Goal: Communication & Community: Answer question/provide support

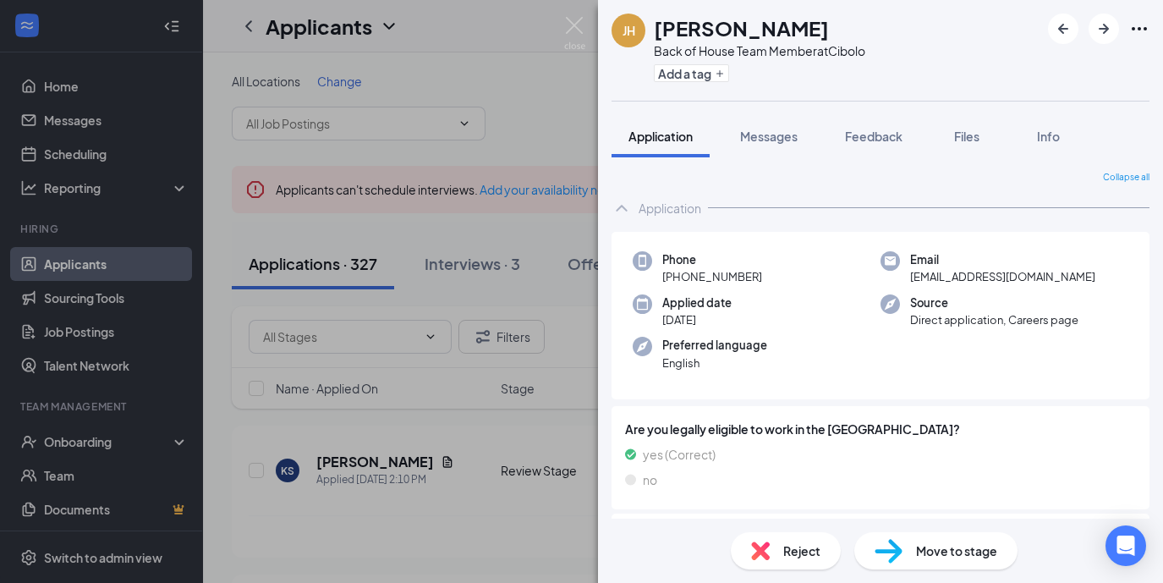
click at [571, 4] on div "[PERSON_NAME] Back of House Team Member at Cibolo Add a tag Application Message…" at bounding box center [581, 291] width 1163 height 583
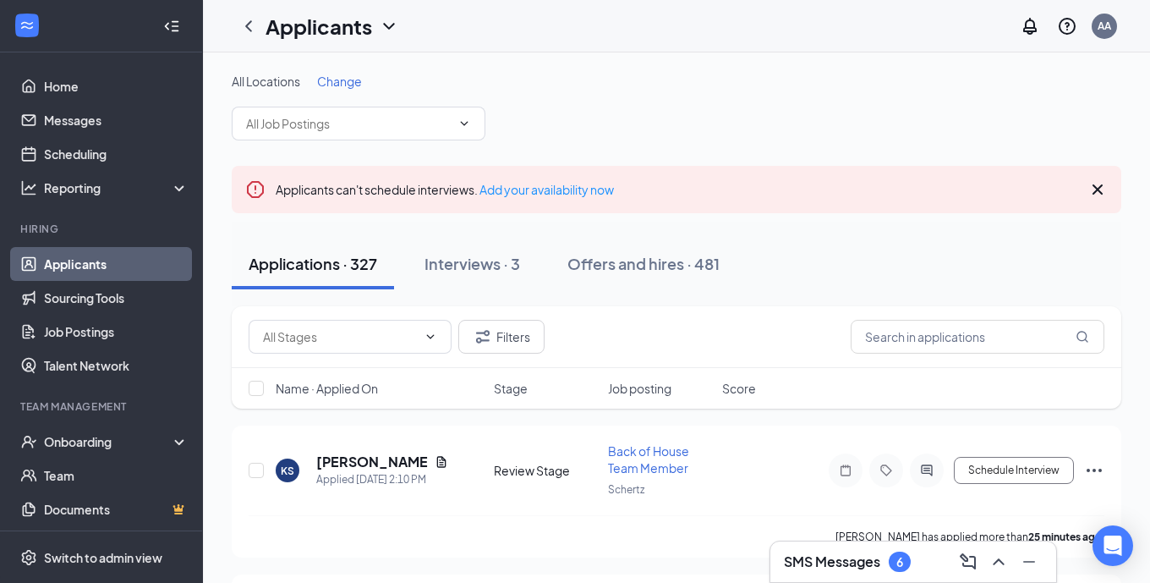
click at [815, 567] on h3 "SMS Messages" at bounding box center [832, 561] width 96 height 19
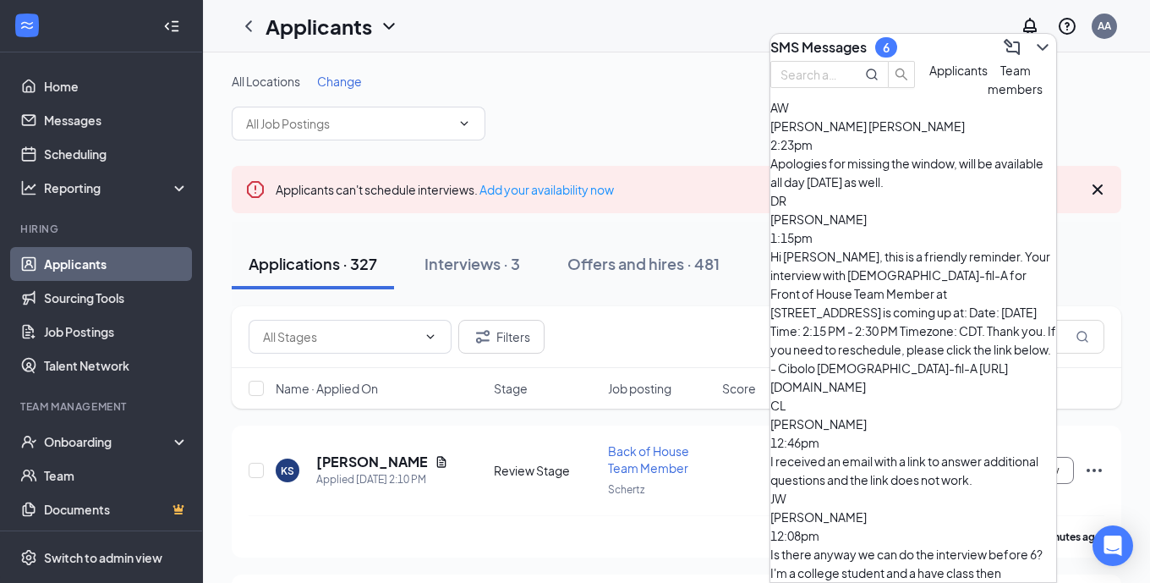
click at [901, 168] on div "[PERSON_NAME] 2:23pm Apologies for missing the window, will be available all da…" at bounding box center [914, 144] width 286 height 93
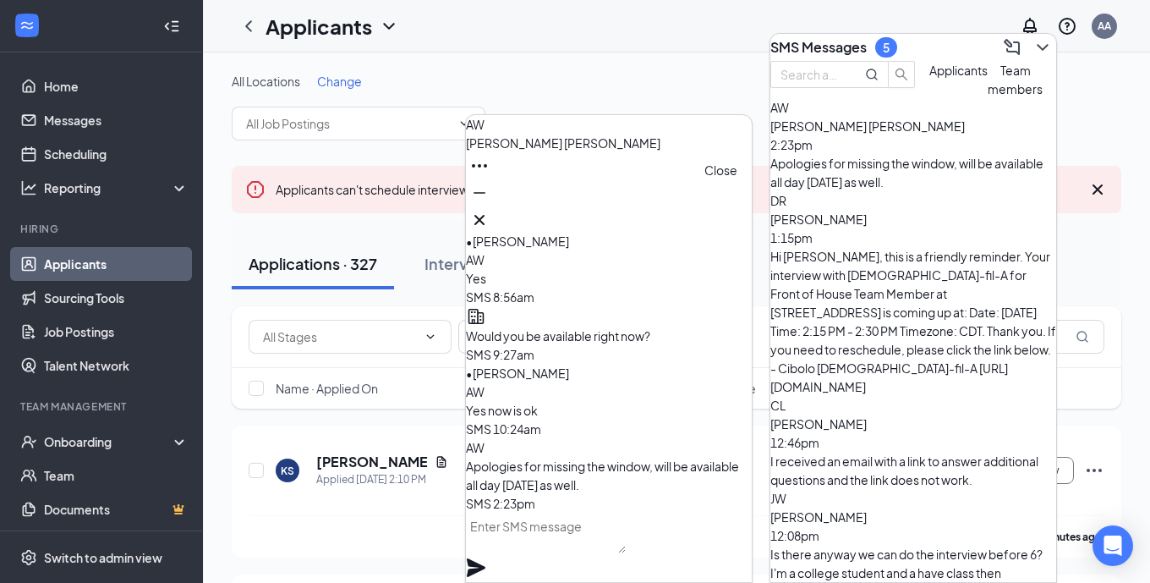
click at [490, 222] on icon "Cross" at bounding box center [479, 220] width 20 height 20
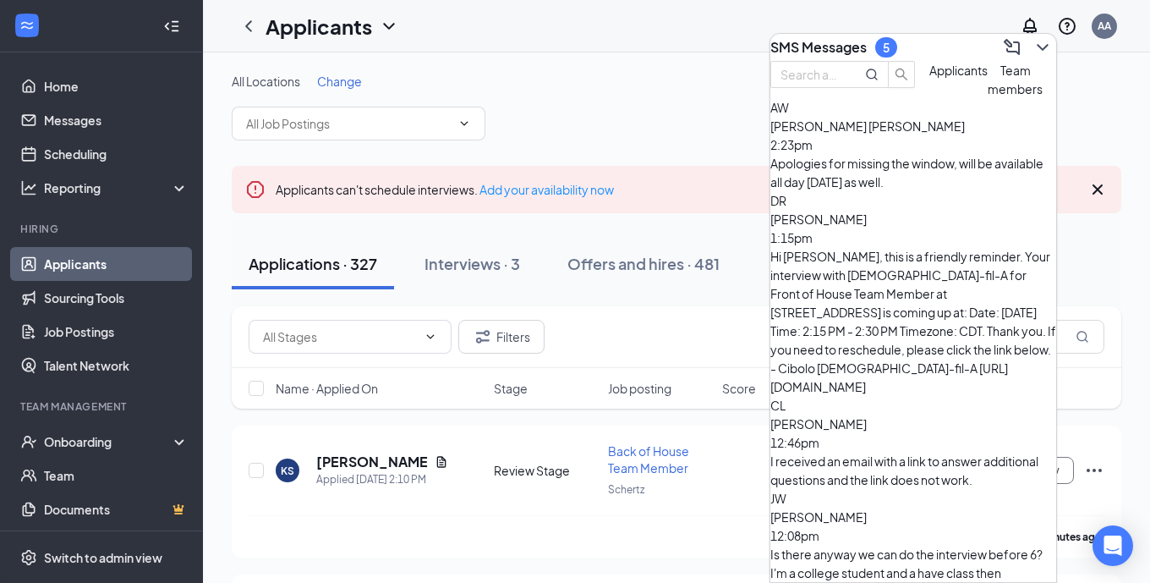
click at [855, 268] on div "[PERSON_NAME] 1:15pm Hi [PERSON_NAME], this is a friendly reminder. Your interv…" at bounding box center [914, 293] width 286 height 205
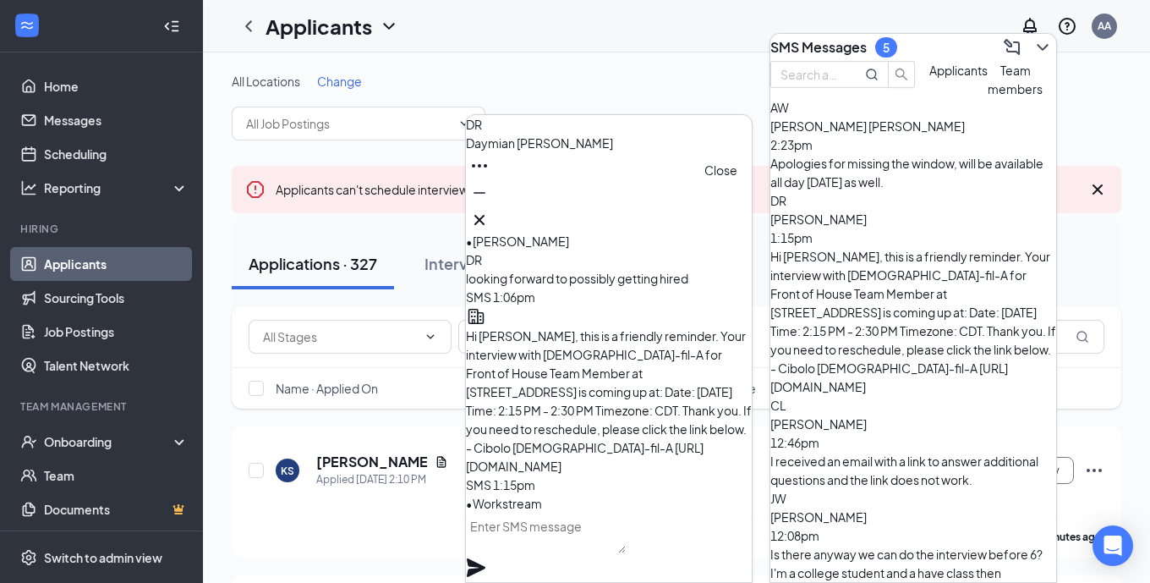
click at [493, 223] on button at bounding box center [479, 219] width 27 height 27
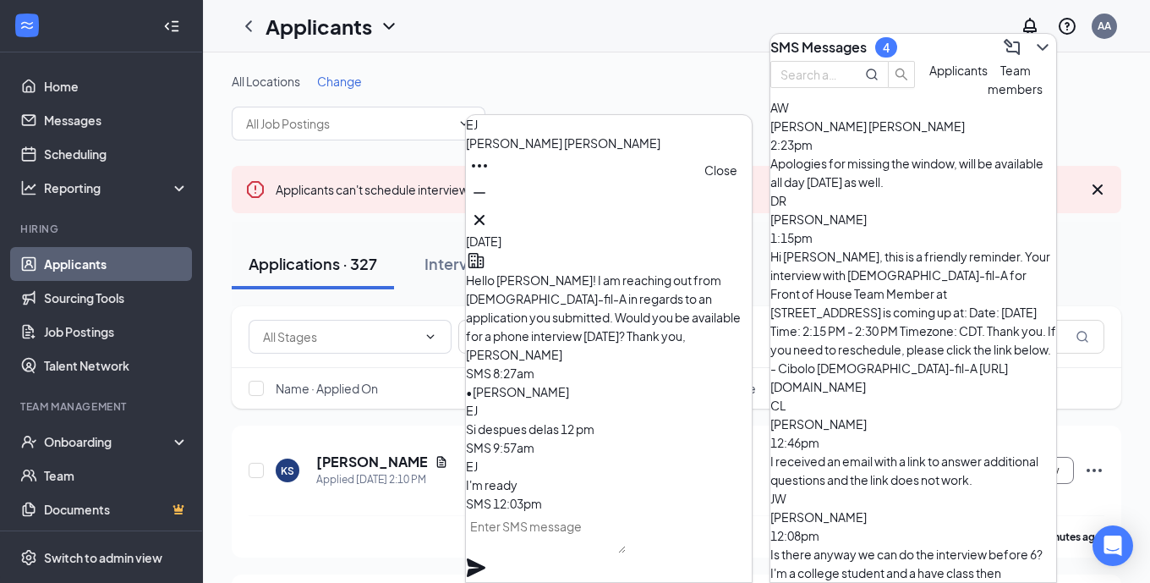
click at [490, 213] on icon "Cross" at bounding box center [479, 220] width 20 height 20
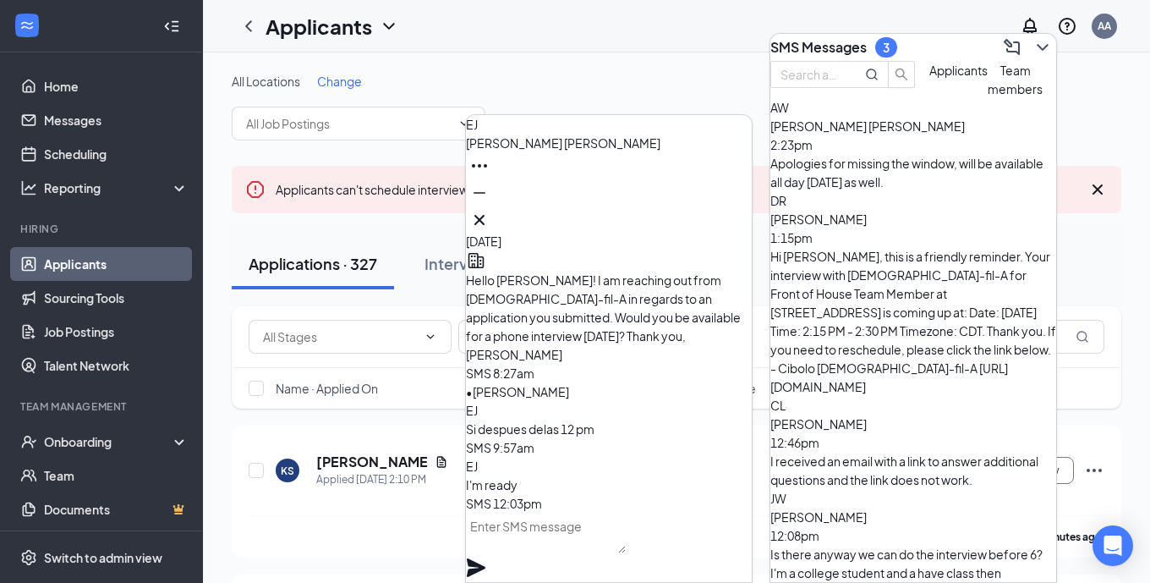
click at [934, 489] on div "[PERSON_NAME] [PERSON_NAME] 12:08pm Is there anyway we can do the interview bef…" at bounding box center [914, 535] width 286 height 93
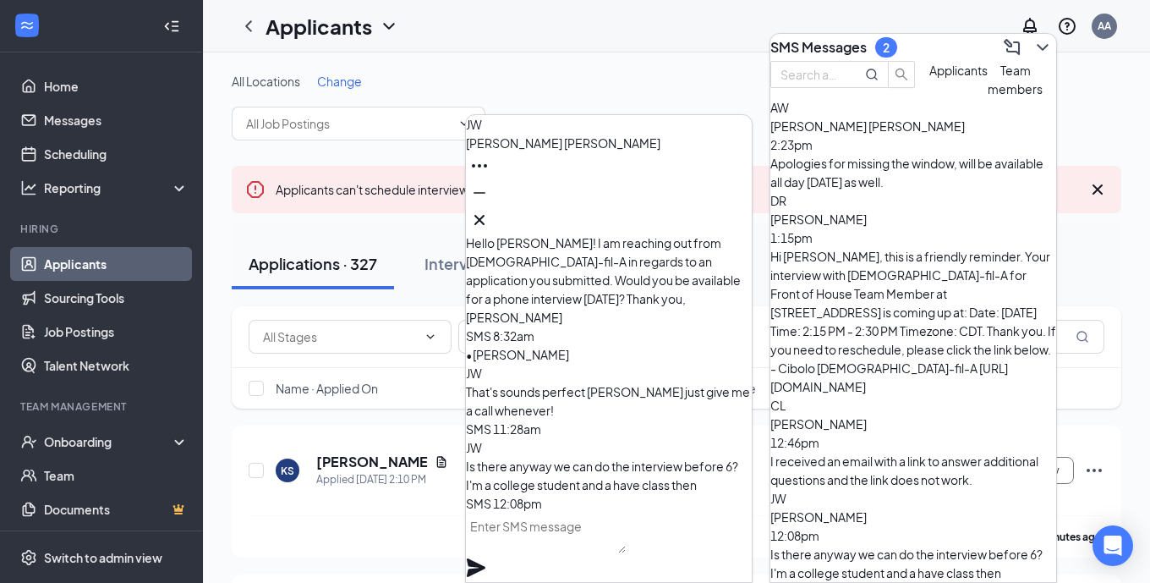
click at [883, 452] on div "I received an email with a link to answer additional questions and the link doe…" at bounding box center [914, 470] width 286 height 37
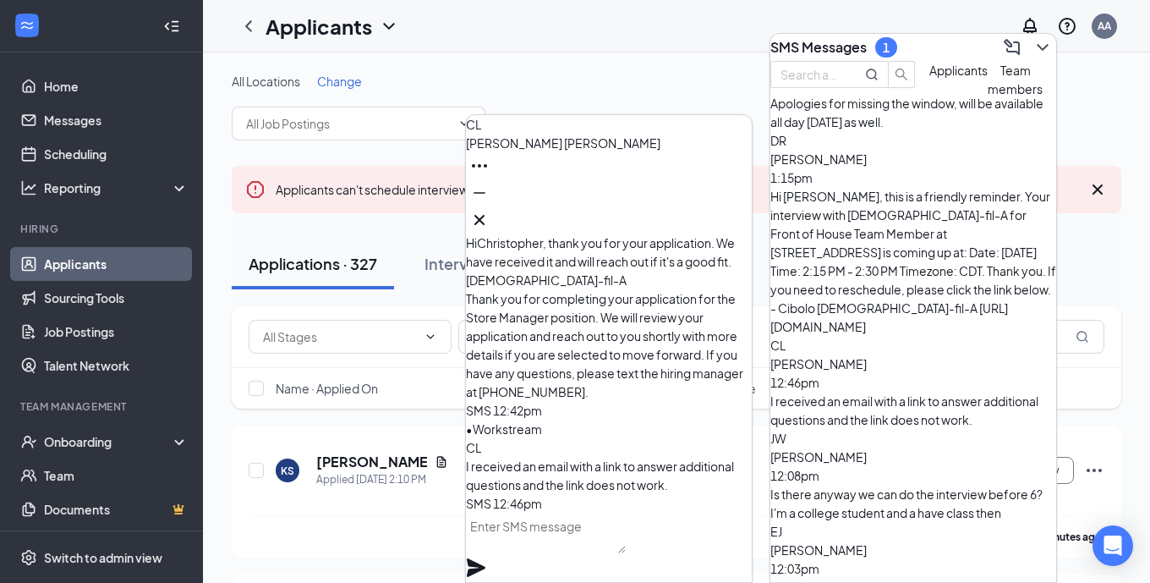
scroll to position [63, 0]
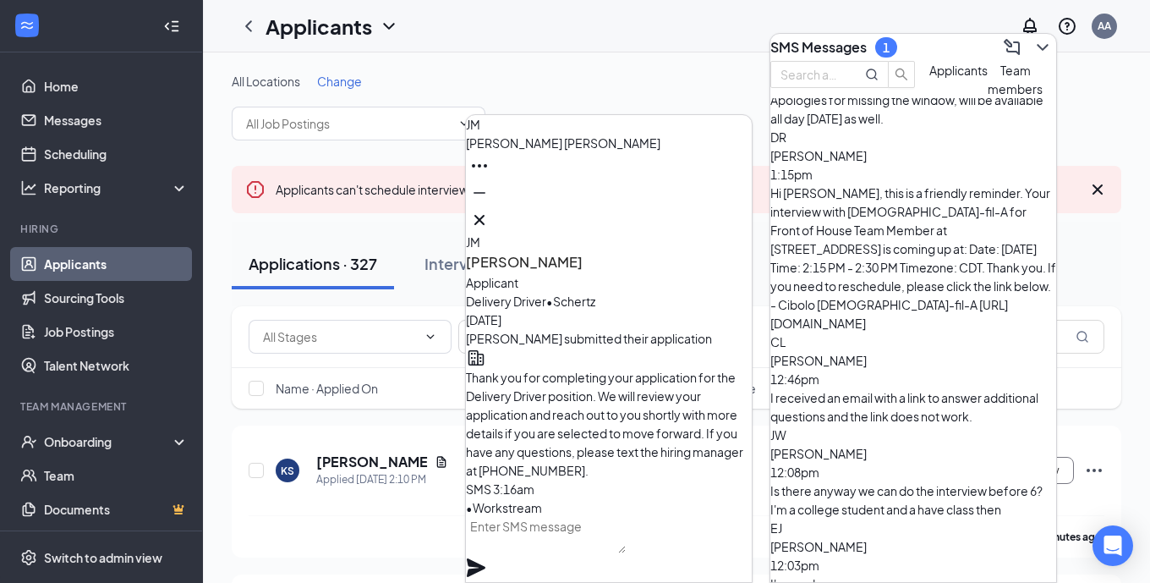
scroll to position [0, 0]
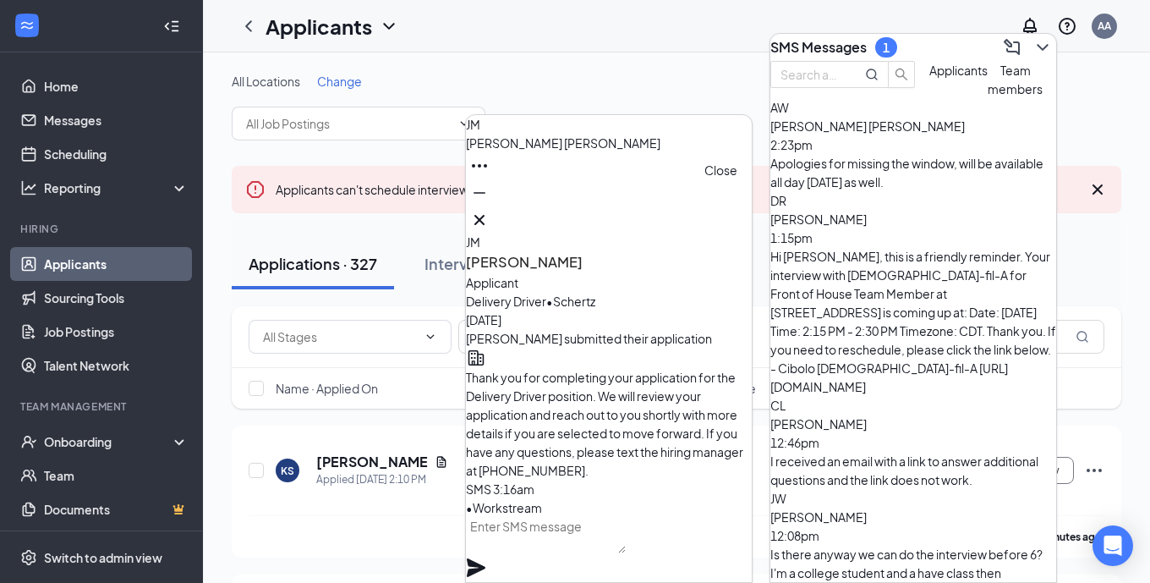
click at [490, 210] on icon "Cross" at bounding box center [479, 220] width 20 height 20
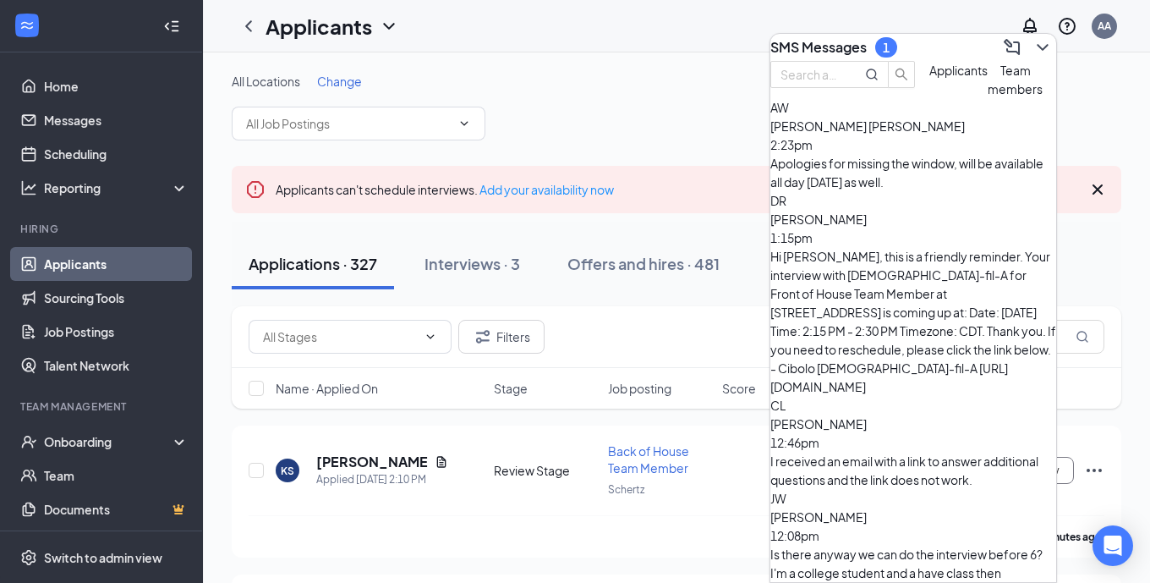
click at [1033, 37] on icon "ChevronDown" at bounding box center [1043, 47] width 20 height 20
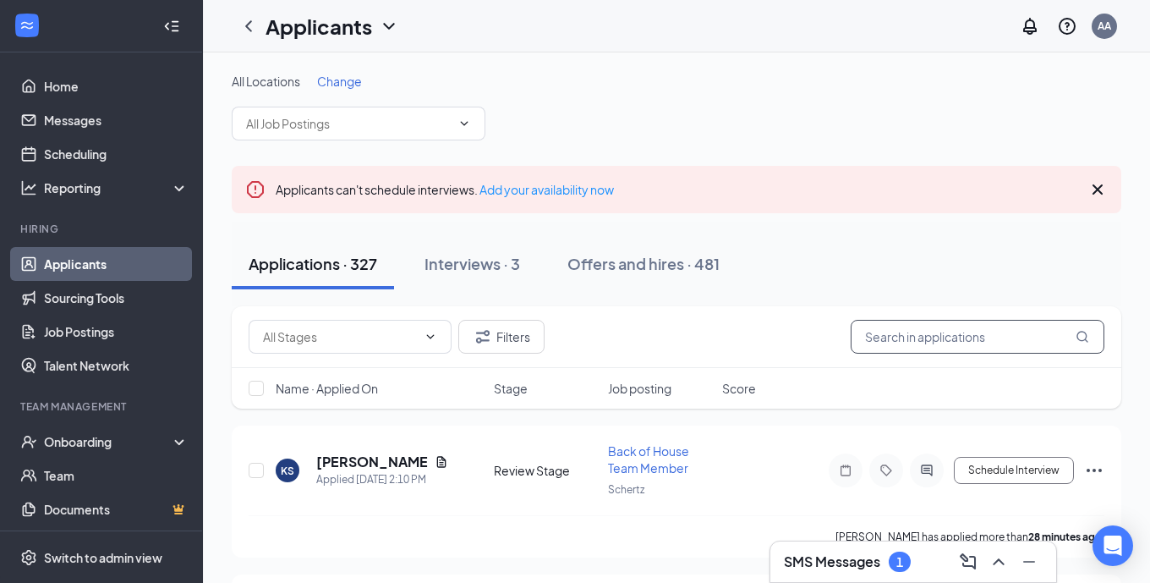
click at [952, 350] on input "text" at bounding box center [978, 337] width 254 height 34
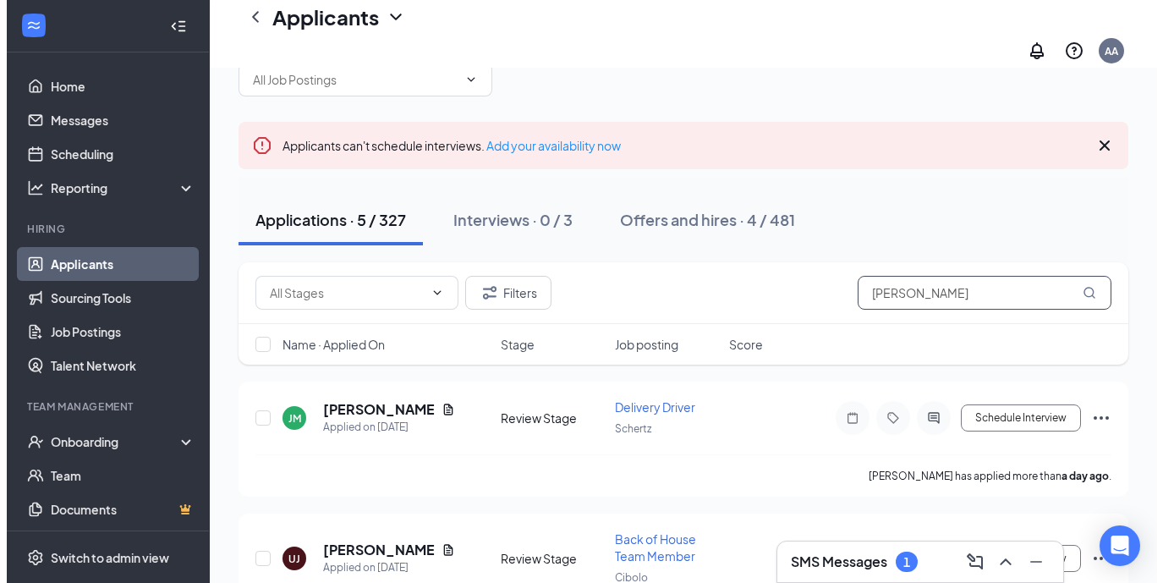
scroll to position [74, 0]
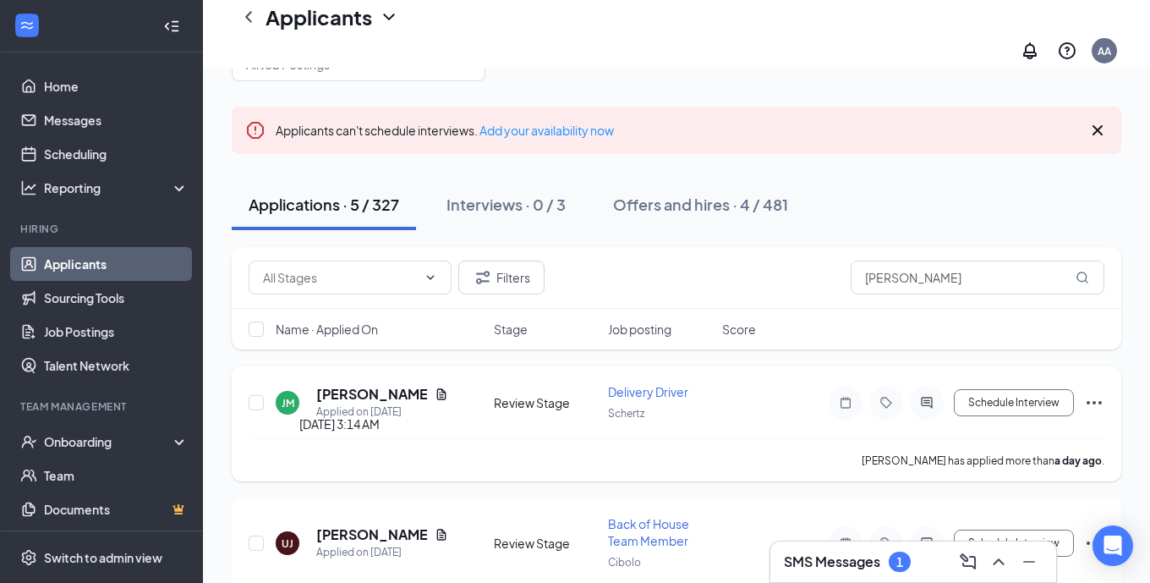
click at [350, 385] on h5 "[PERSON_NAME]" at bounding box center [372, 394] width 112 height 19
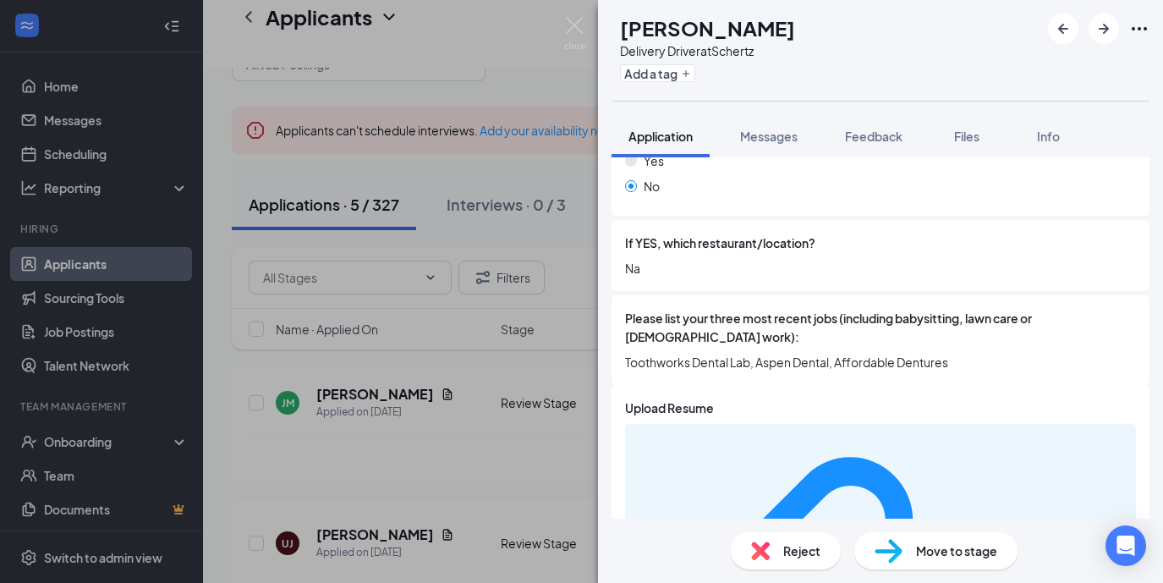
scroll to position [1057, 0]
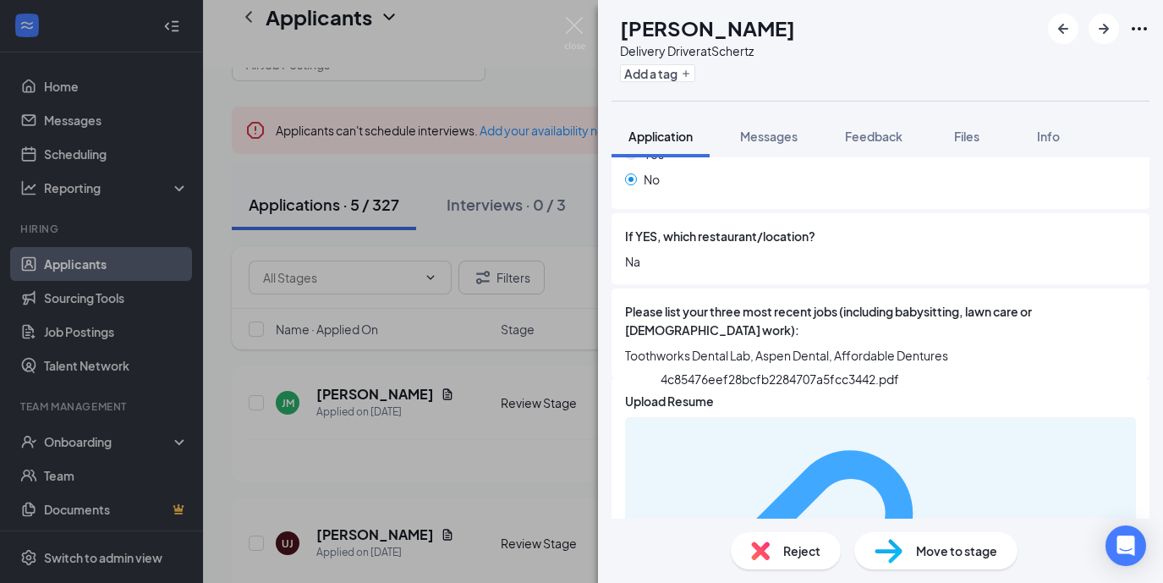
click at [966, 582] on div "4c85476eef28bcfb2284707a5fcc3442.pdf" at bounding box center [1046, 591] width 160 height 14
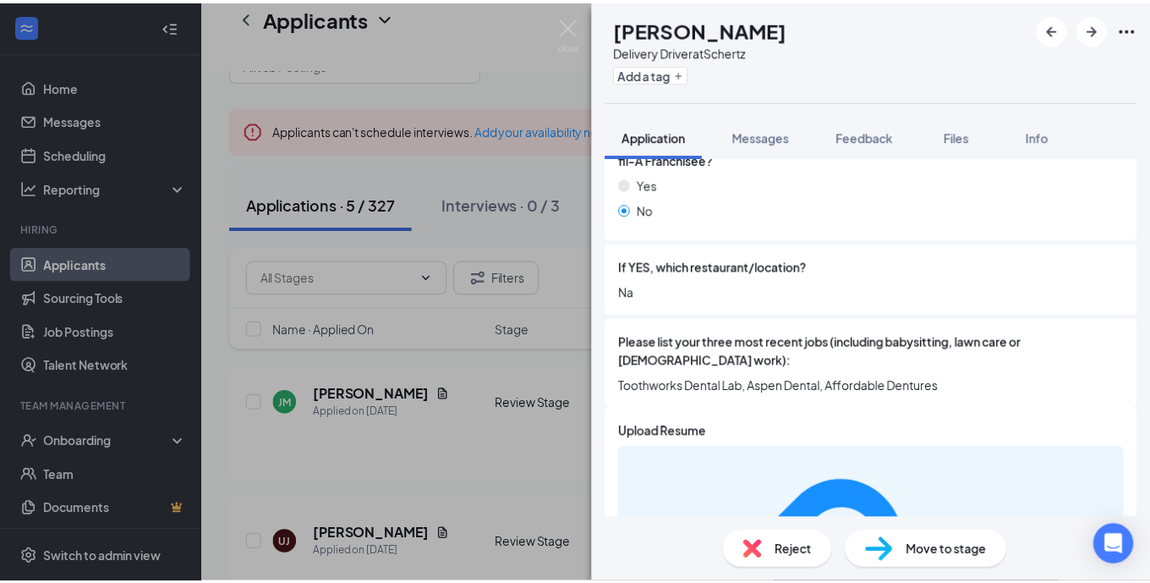
scroll to position [1073, 0]
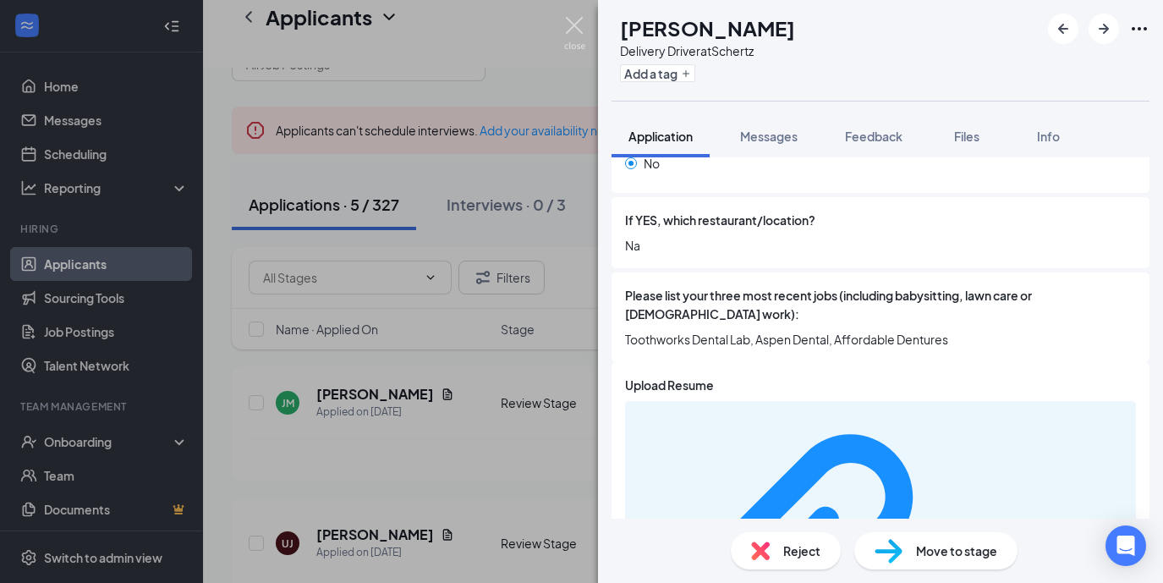
click at [582, 23] on img at bounding box center [574, 33] width 21 height 33
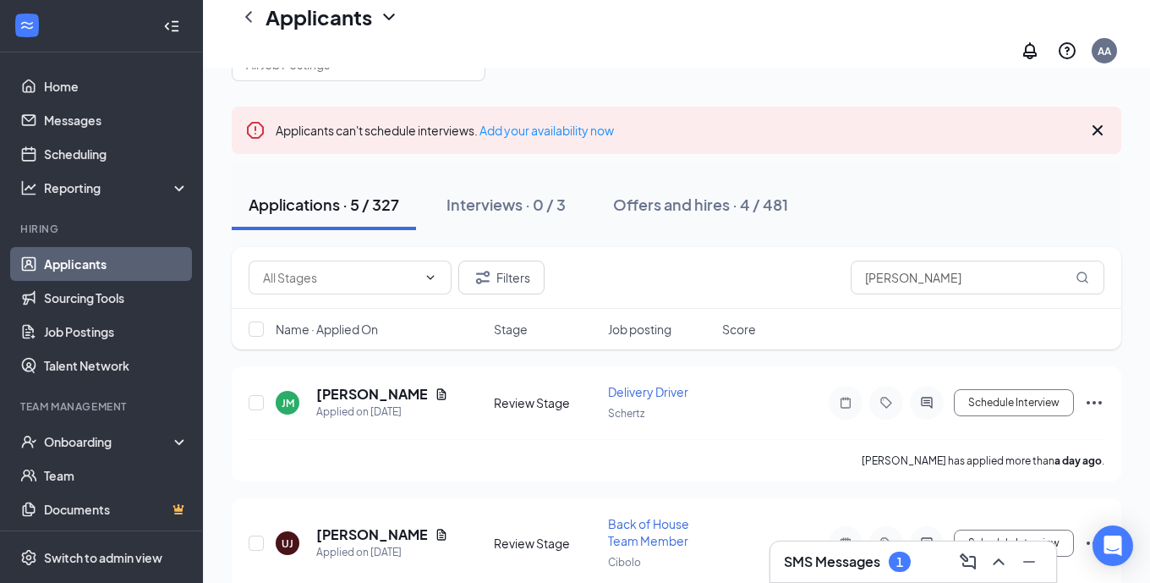
click at [875, 565] on h3 "SMS Messages" at bounding box center [832, 561] width 96 height 19
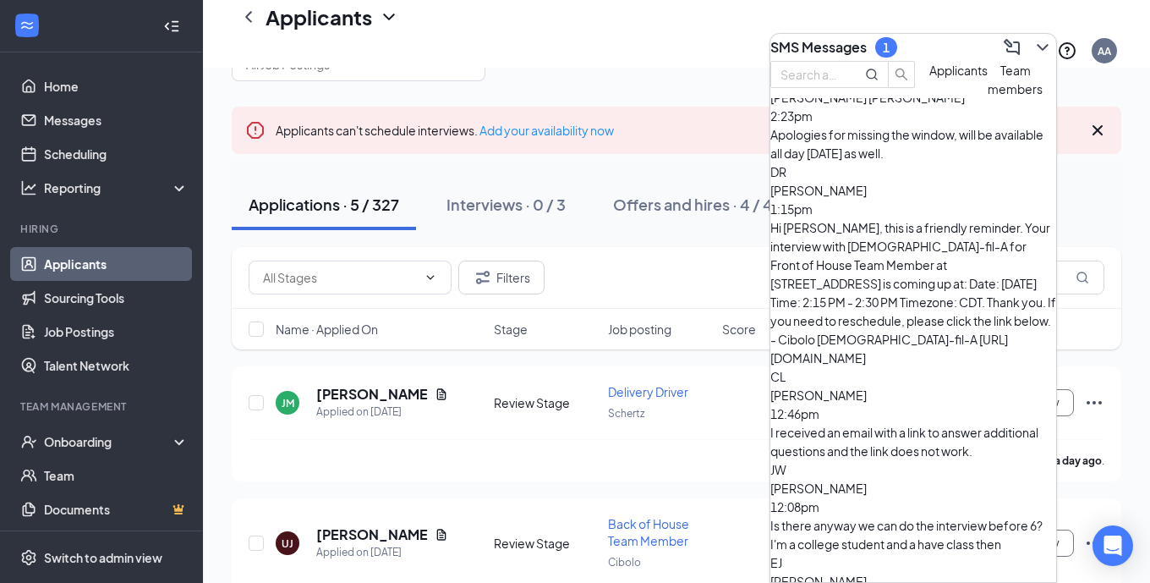
scroll to position [33, 0]
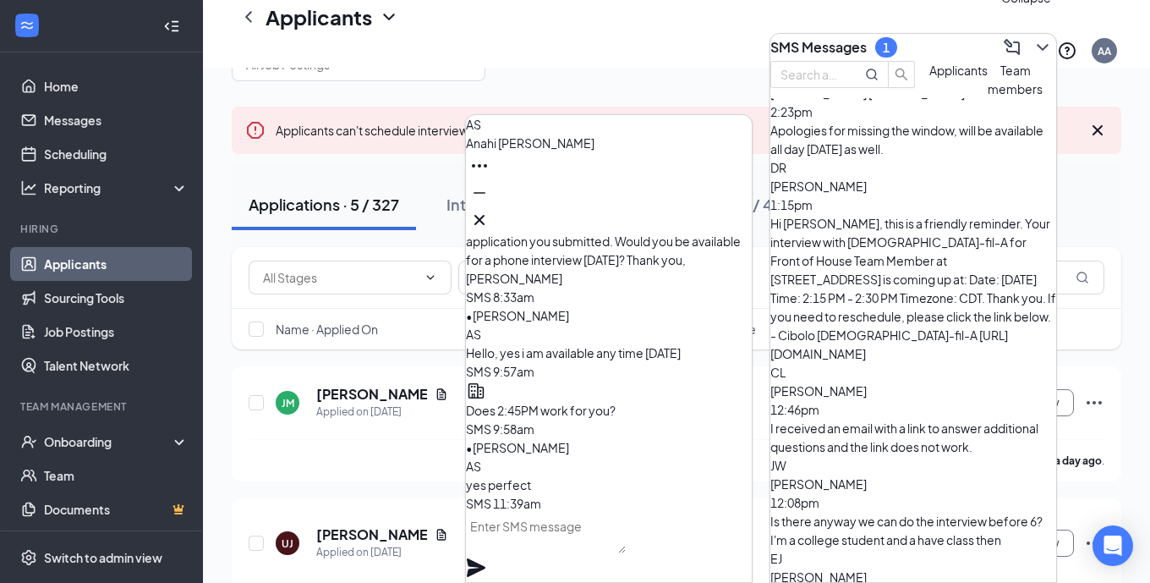
click at [1034, 42] on icon "ChevronDown" at bounding box center [1043, 47] width 20 height 20
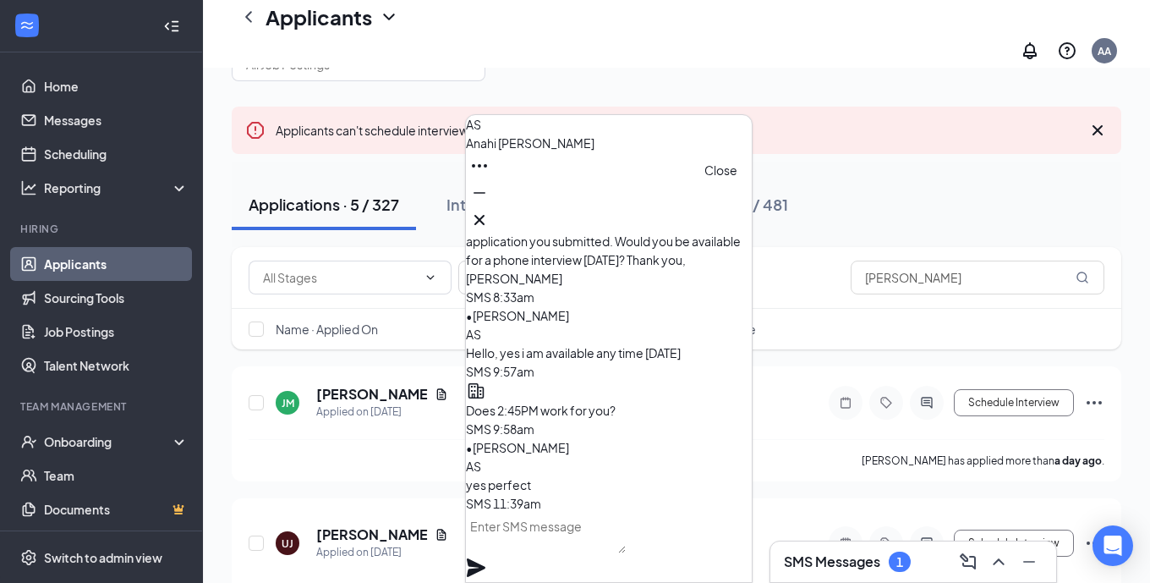
click at [490, 215] on icon "Cross" at bounding box center [479, 220] width 20 height 20
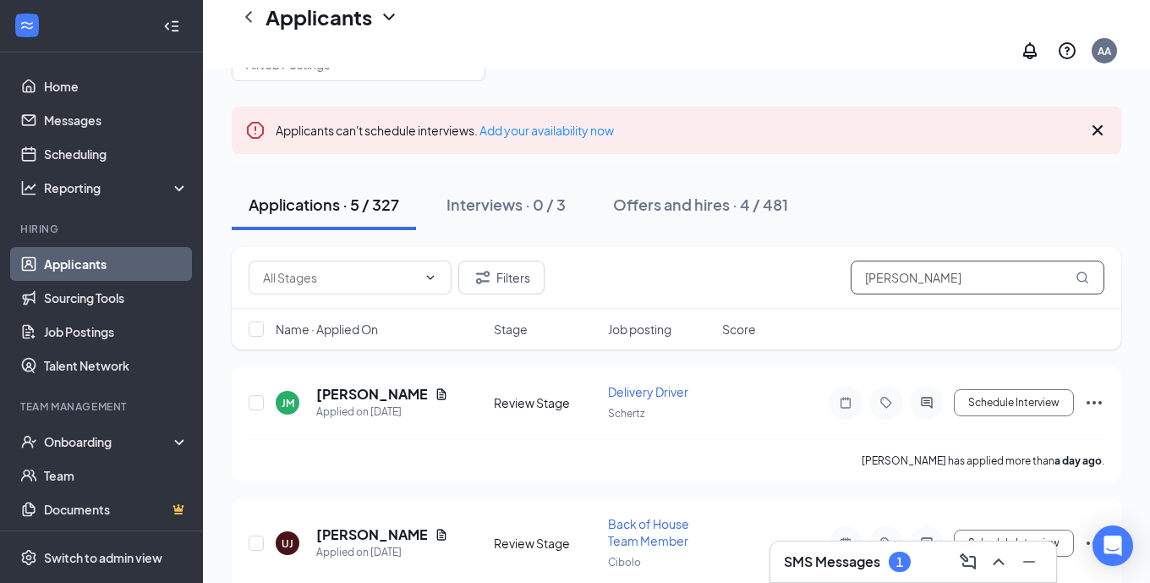
click at [921, 261] on input "[PERSON_NAME]" at bounding box center [978, 278] width 254 height 34
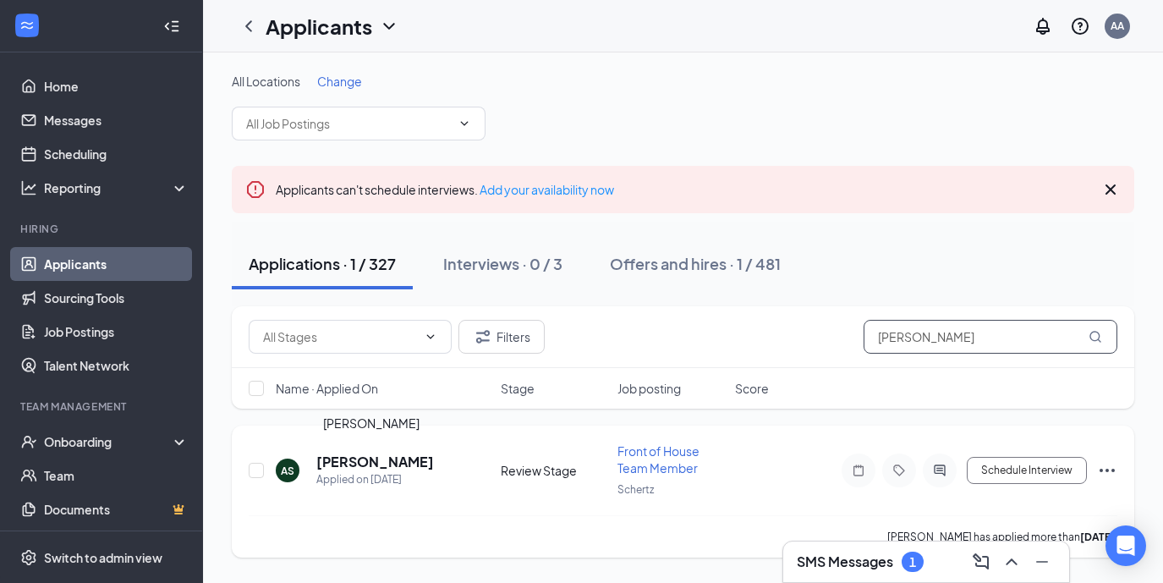
type input "[PERSON_NAME]"
click at [350, 468] on h5 "[PERSON_NAME]" at bounding box center [375, 462] width 118 height 19
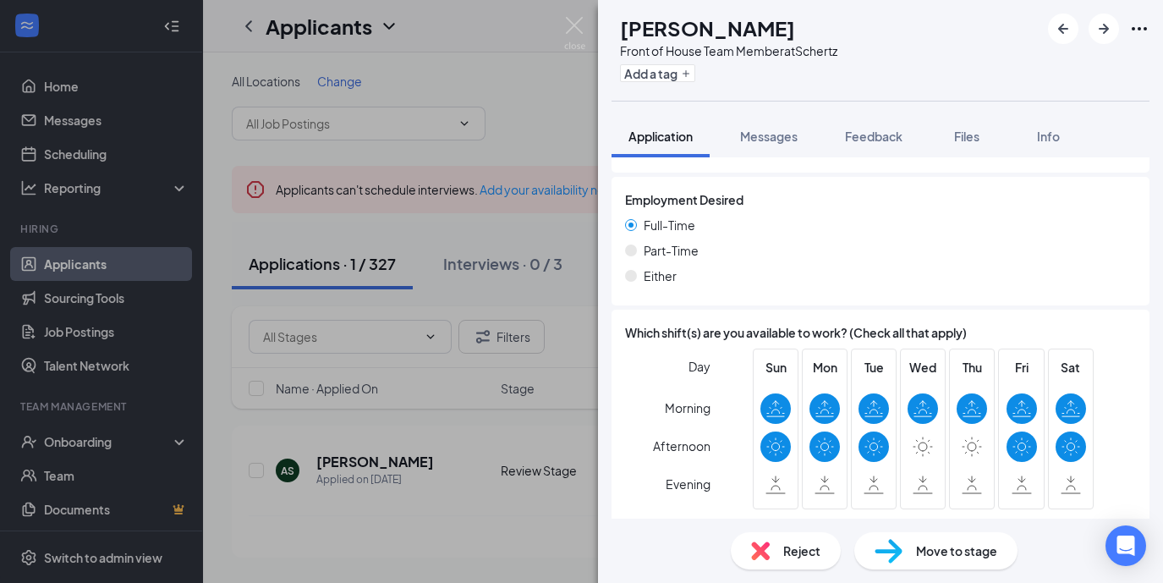
scroll to position [946, 0]
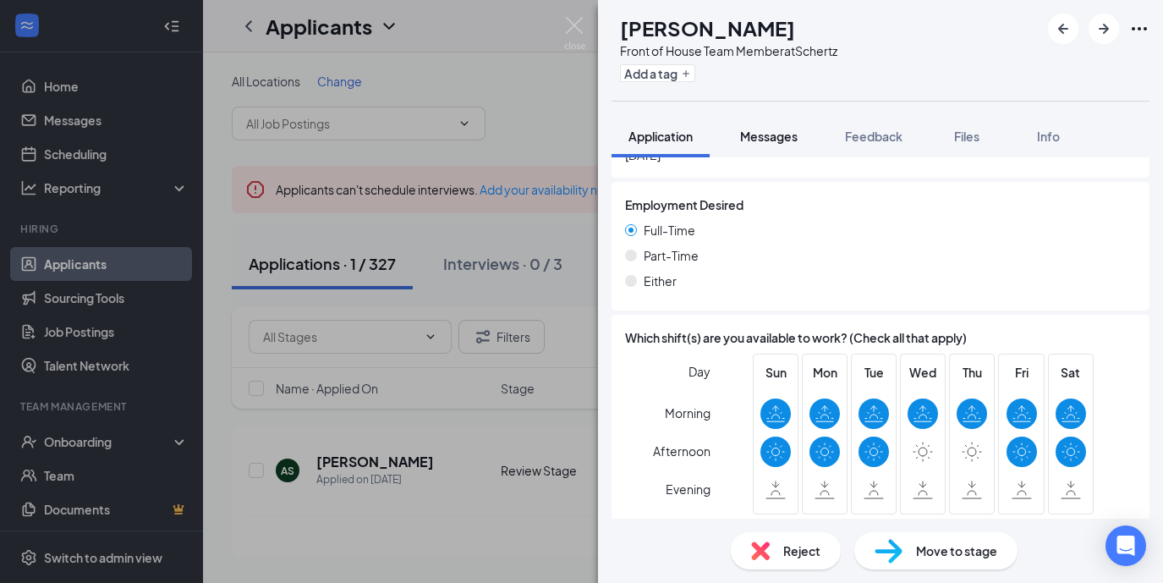
click at [773, 130] on span "Messages" at bounding box center [769, 136] width 58 height 15
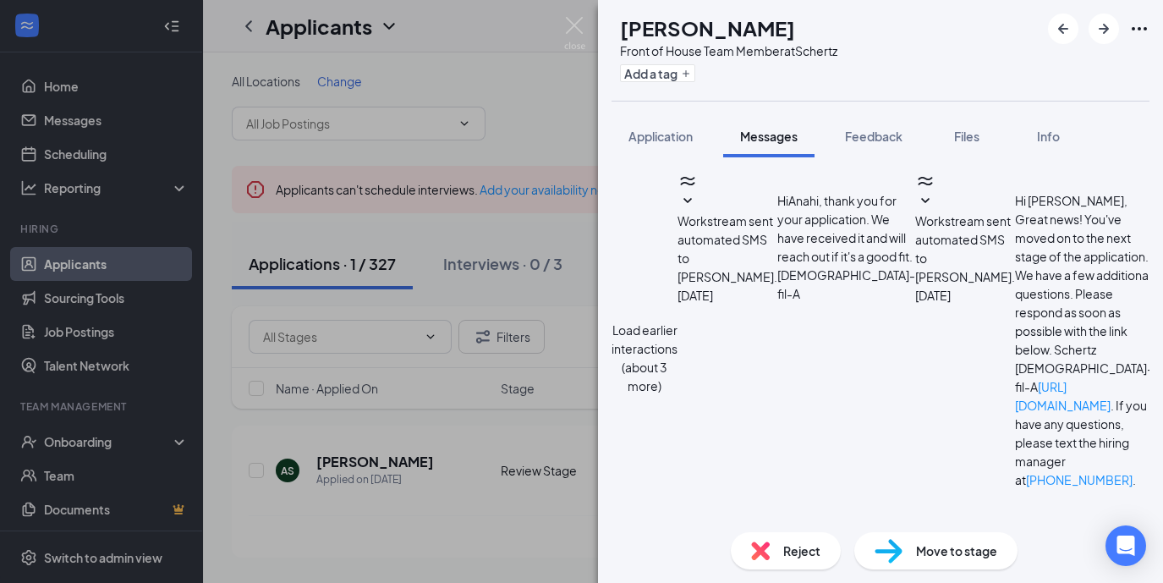
type textarea "6038 FM [STREET_ADDRESS]"
